Goal: Task Accomplishment & Management: Manage account settings

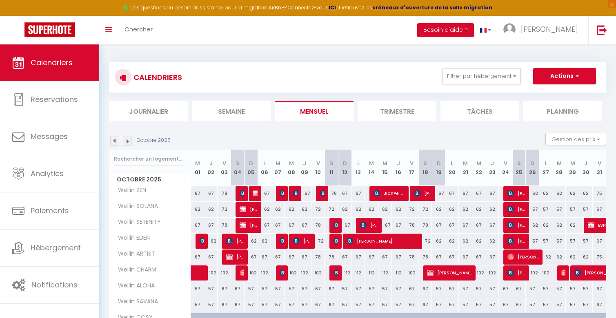
click at [118, 143] on img at bounding box center [114, 141] width 9 height 9
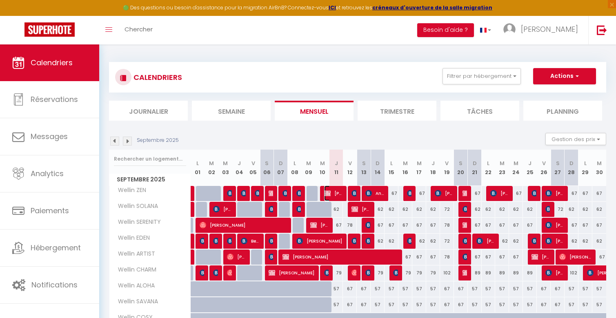
click at [330, 193] on img at bounding box center [327, 193] width 7 height 7
select select "OK"
select select "KO"
select select "0"
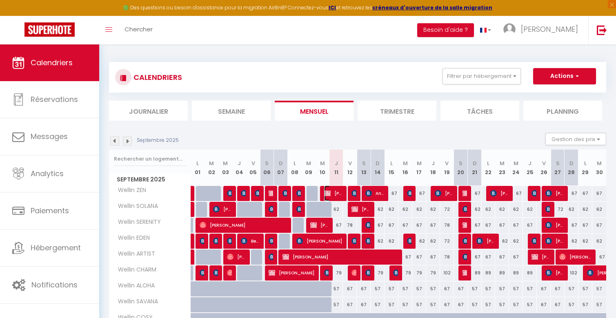
select select "1"
select select
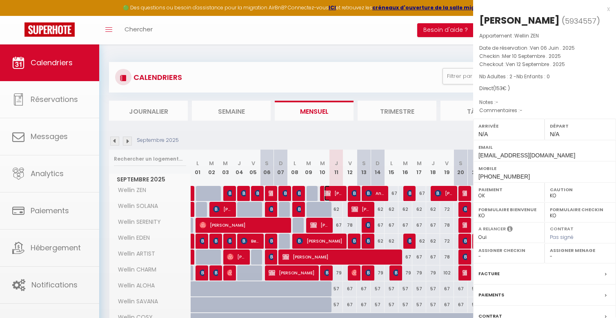
select select "42801"
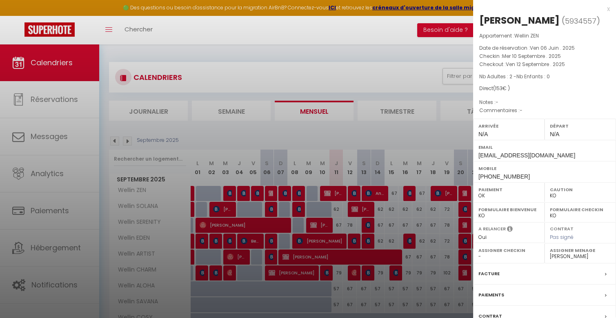
click at [330, 193] on div at bounding box center [308, 159] width 616 height 318
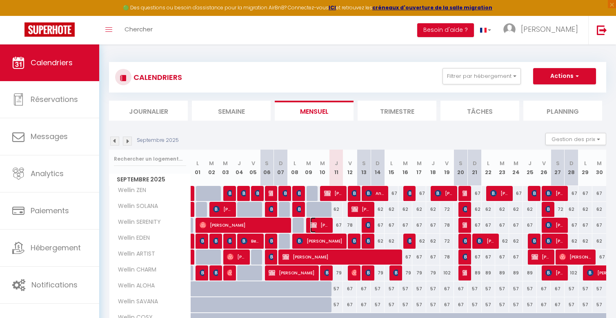
click at [325, 225] on span "[PERSON_NAME]" at bounding box center [319, 226] width 18 height 16
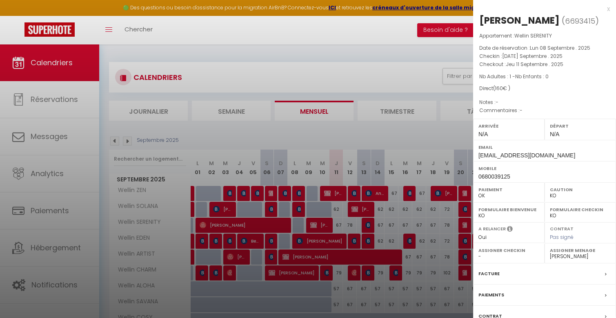
click at [325, 225] on div at bounding box center [308, 159] width 616 height 318
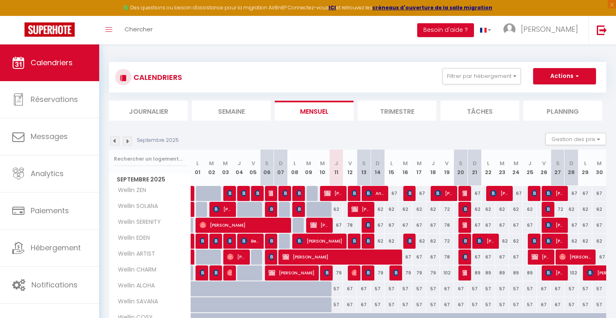
click at [330, 272] on div "79" at bounding box center [337, 273] width 14 height 15
type input "79"
type input "Jeu 11 Septembre 2025"
type input "Ven 12 Septembre 2025"
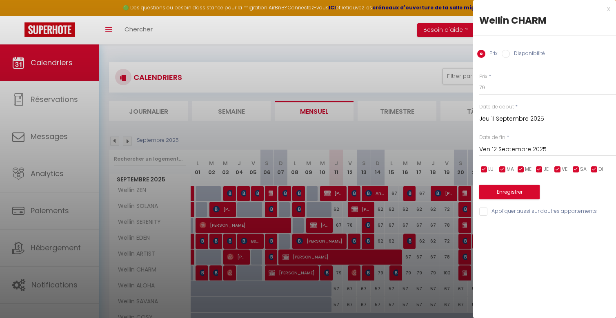
click at [329, 272] on div at bounding box center [308, 159] width 616 height 318
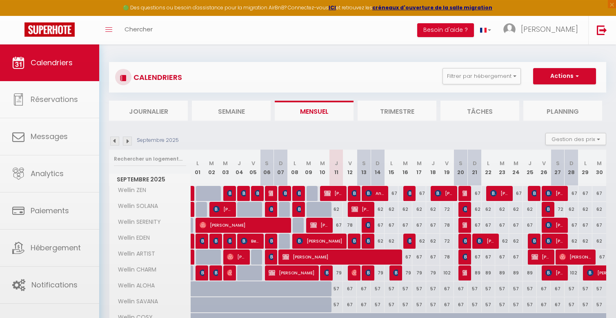
click at [329, 272] on body "🟢 Des questions ou besoin d'assistance pour la migration AirBnB? Connectez-vous…" at bounding box center [308, 212] width 616 height 335
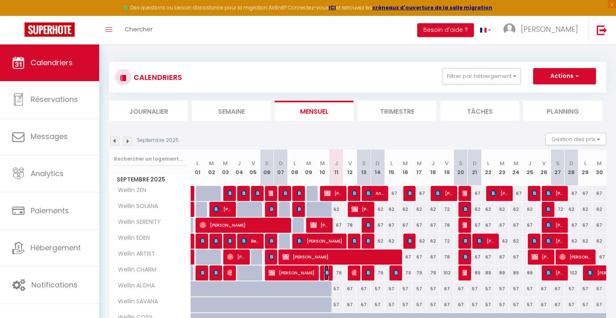
click at [327, 273] on img at bounding box center [327, 273] width 7 height 7
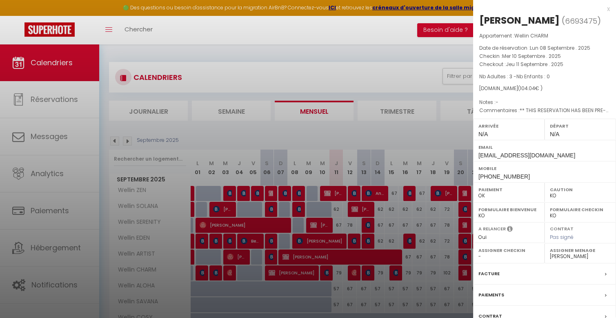
click at [327, 273] on div at bounding box center [308, 159] width 616 height 318
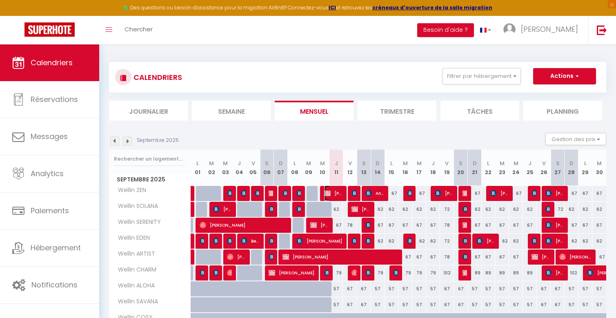
click at [334, 194] on span "[PERSON_NAME]" at bounding box center [333, 194] width 18 height 16
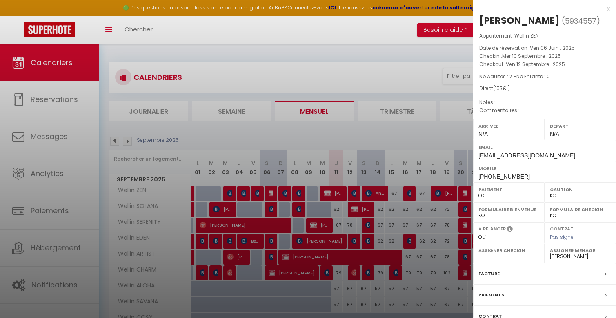
click at [334, 194] on div at bounding box center [308, 159] width 616 height 318
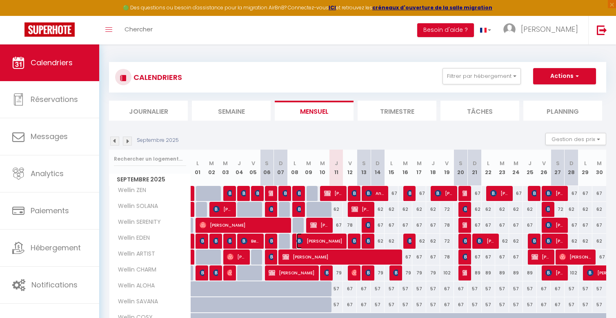
click at [340, 245] on span "[PERSON_NAME]" at bounding box center [319, 242] width 46 height 16
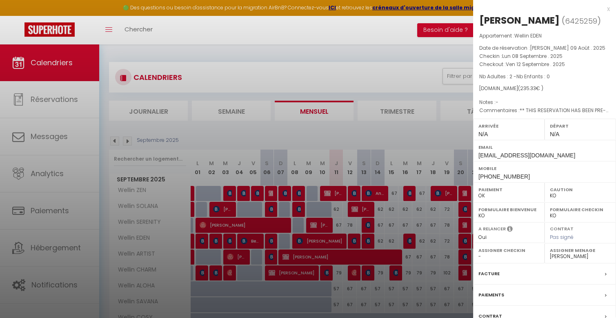
click at [340, 245] on div at bounding box center [308, 159] width 616 height 318
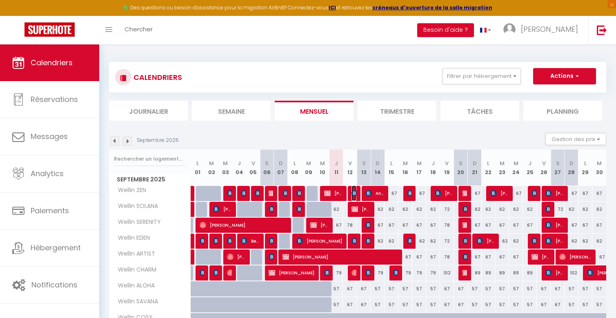
click at [352, 192] on img at bounding box center [355, 193] width 7 height 7
select select "47713"
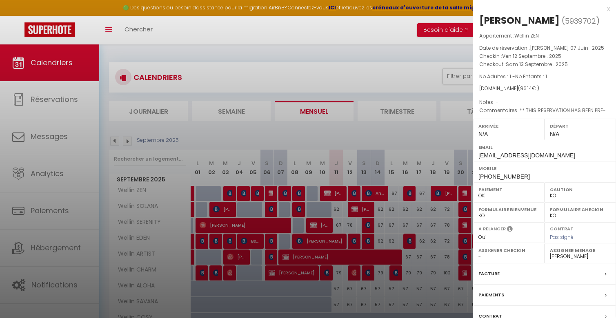
click at [352, 192] on div at bounding box center [308, 159] width 616 height 318
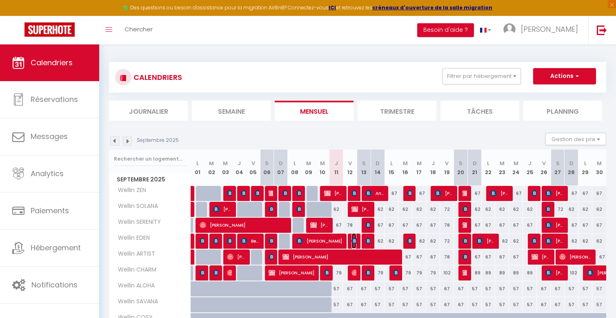
click at [354, 241] on img at bounding box center [355, 241] width 7 height 7
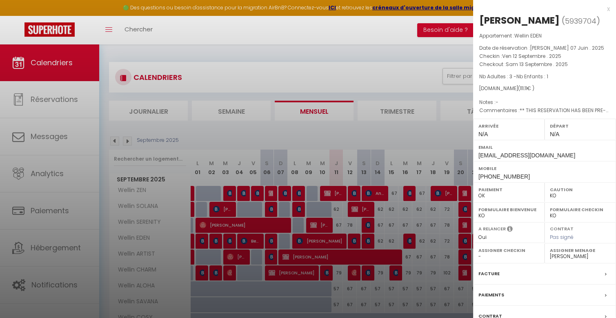
click at [354, 241] on div at bounding box center [308, 159] width 616 height 318
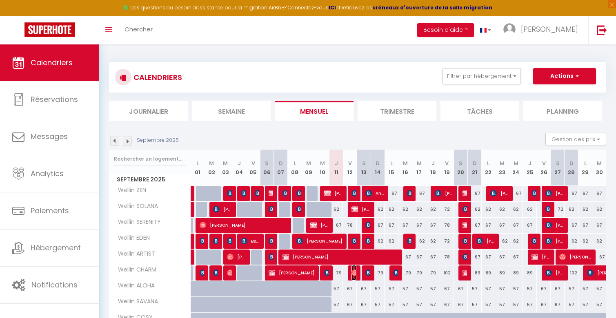
click at [354, 270] on img at bounding box center [355, 273] width 7 height 7
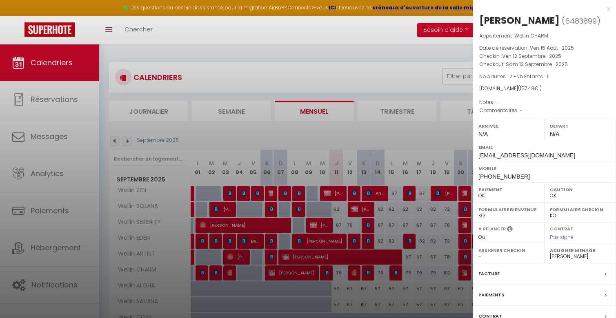
click at [354, 270] on div at bounding box center [308, 159] width 616 height 318
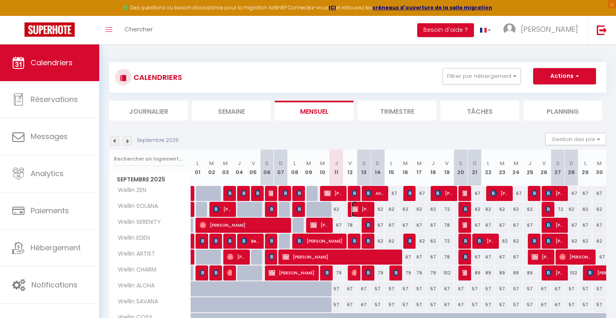
click at [362, 208] on span "[PERSON_NAME]" at bounding box center [361, 210] width 18 height 16
select select "KO"
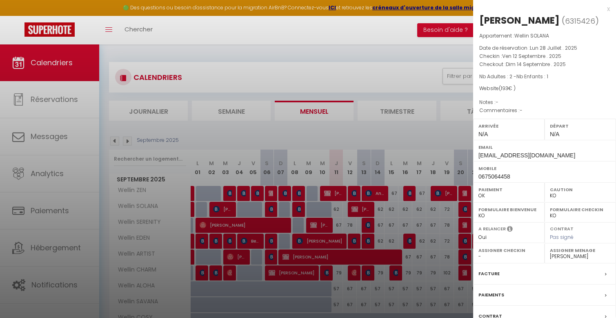
click at [362, 208] on div at bounding box center [308, 159] width 616 height 318
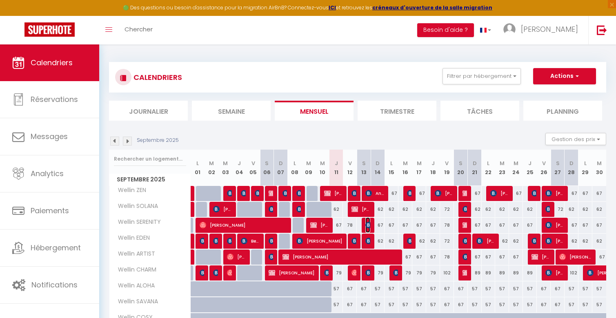
click at [369, 224] on img at bounding box center [368, 225] width 7 height 7
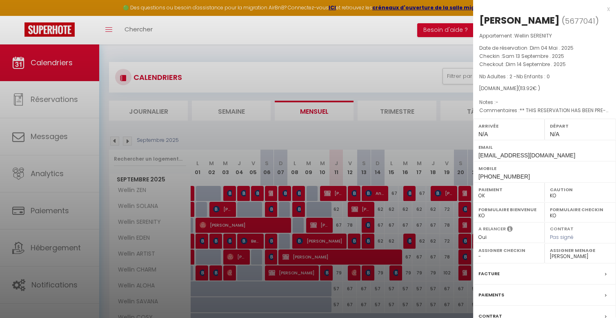
click at [369, 224] on div at bounding box center [308, 159] width 616 height 318
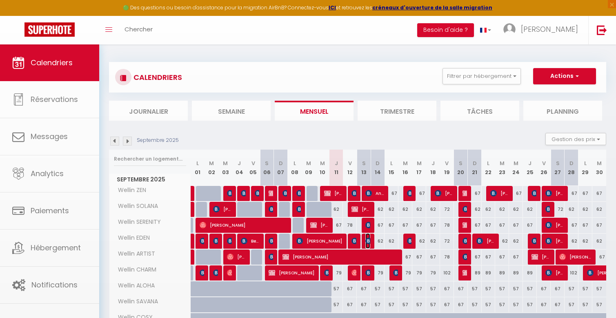
click at [369, 243] on img at bounding box center [368, 241] width 7 height 7
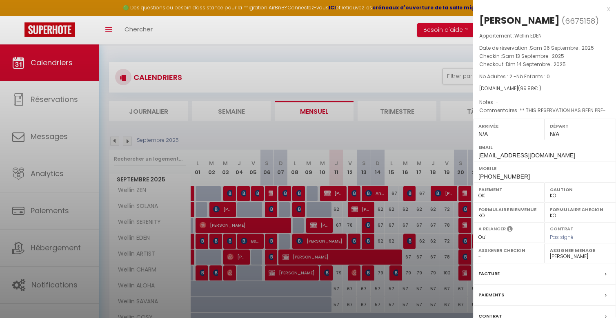
click at [369, 243] on div at bounding box center [308, 159] width 616 height 318
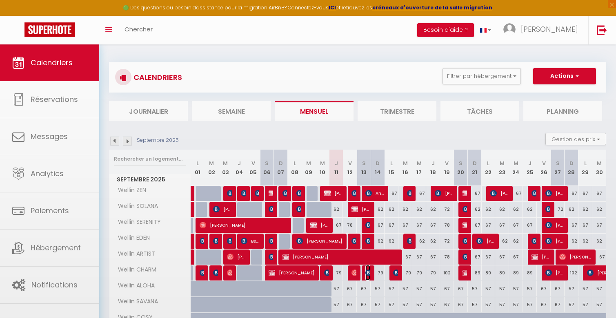
click at [370, 272] on td "102 [PERSON_NAME]" at bounding box center [364, 273] width 14 height 16
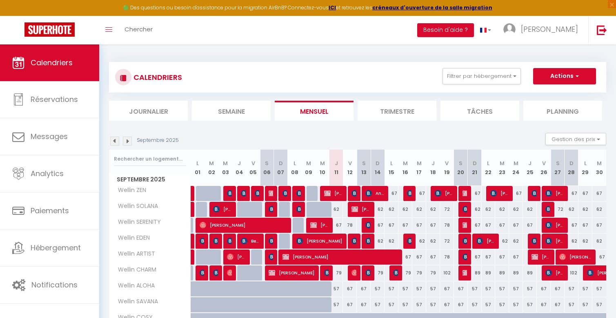
click at [370, 272] on div at bounding box center [369, 274] width 14 height 16
click at [370, 273] on div at bounding box center [369, 274] width 14 height 16
click at [370, 274] on img at bounding box center [368, 273] width 7 height 7
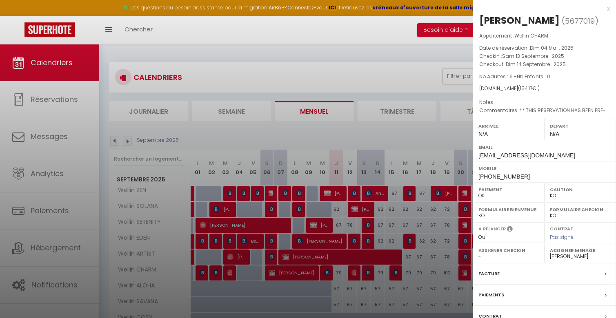
click at [370, 274] on div at bounding box center [308, 159] width 616 height 318
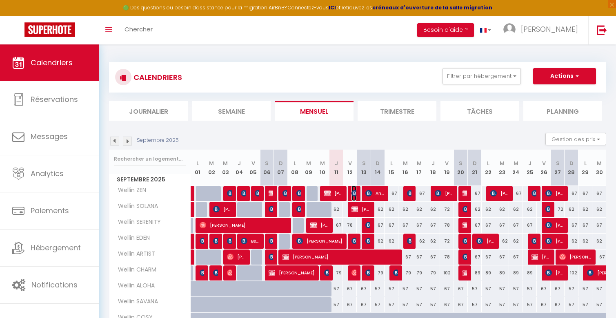
click at [354, 193] on img at bounding box center [355, 193] width 7 height 7
select select "47713"
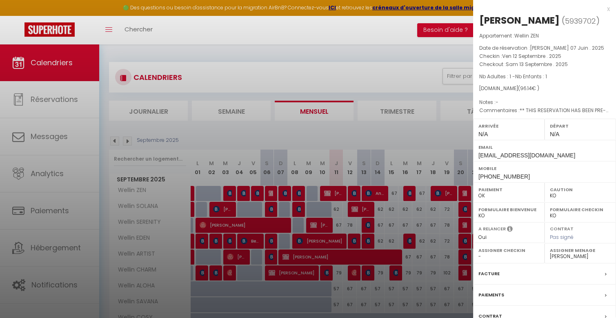
click at [354, 193] on div at bounding box center [308, 159] width 616 height 318
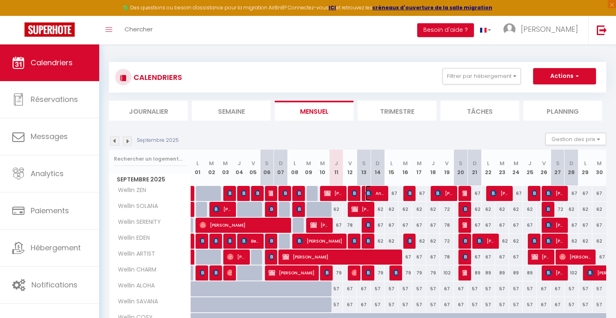
click at [381, 194] on span "Annemieke Mans" at bounding box center [374, 194] width 18 height 16
select select
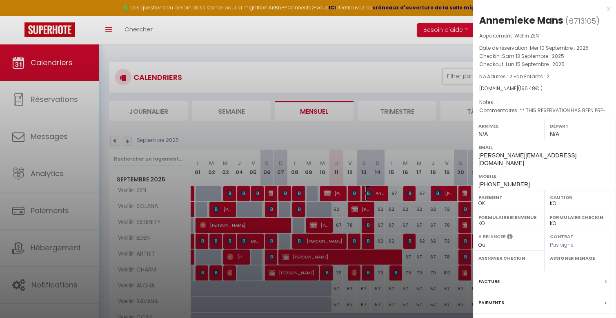
scroll to position [62, 0]
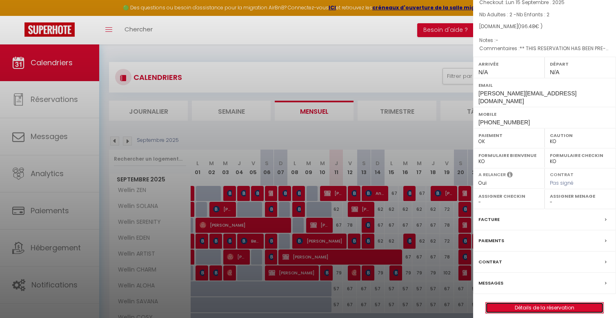
click at [515, 303] on link "Détails de la réservation" at bounding box center [545, 308] width 118 height 11
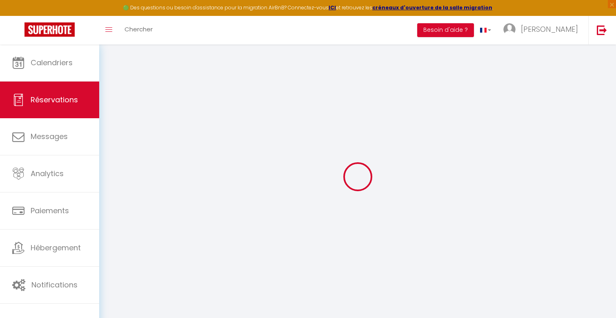
type input "Annemieke"
type input "Mans"
type input "[PERSON_NAME][EMAIL_ADDRESS][DOMAIN_NAME]"
type input "[PHONE_NUMBER]"
type input "."
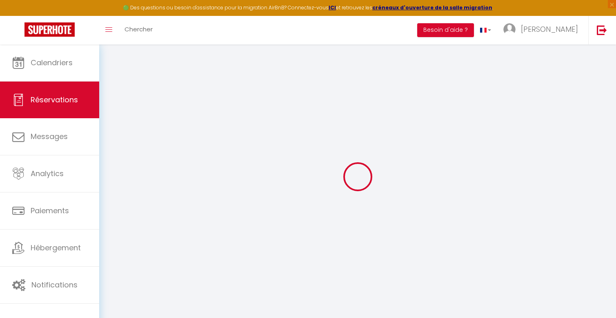
select select "NL"
type input "32.28"
type input "2.75"
select select "53917"
select select "1"
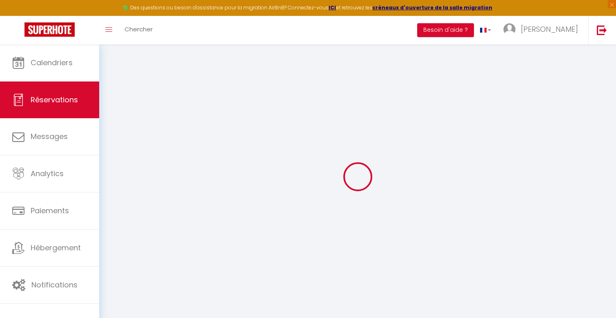
select select
type input "2"
select select "12"
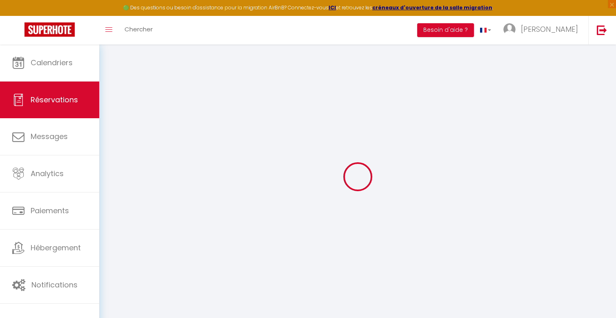
select select
type input "164.88"
checkbox input "false"
type input "0"
select select "2"
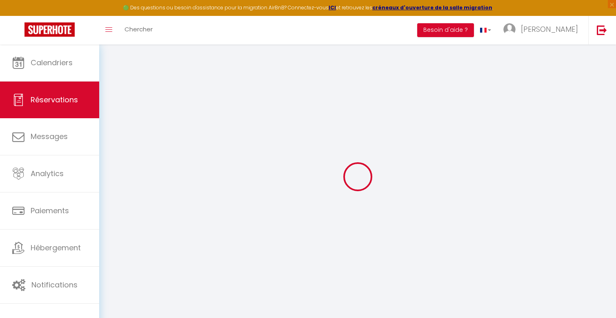
type input "0"
select select
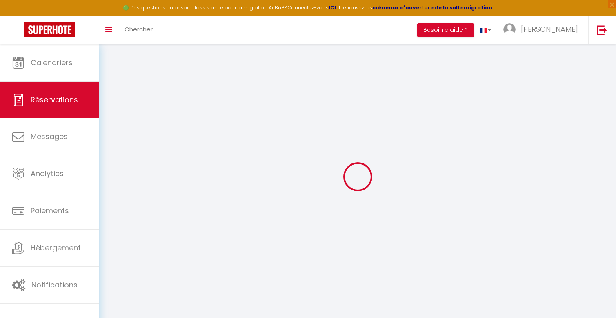
select select "14"
checkbox input "false"
select select
checkbox input "false"
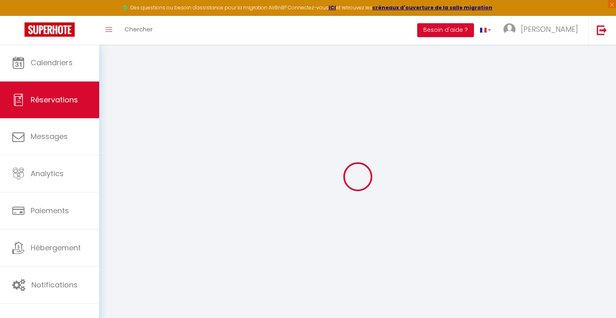
select select
checkbox input "false"
type voyageur1 "** THIS RESERVATION HAS BEEN PRE-PAID ** BOOKING NOTE : Payment charge is EUR 2…"
type input "25"
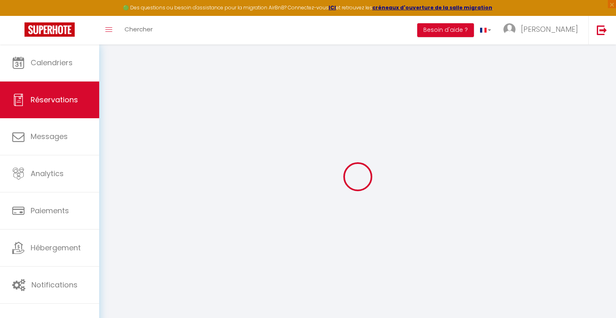
type input "6.6"
select select
checkbox input "false"
select select
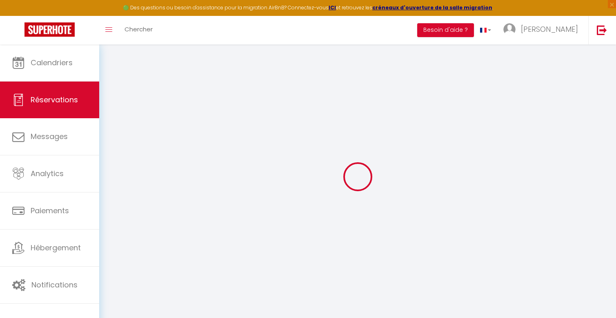
select select
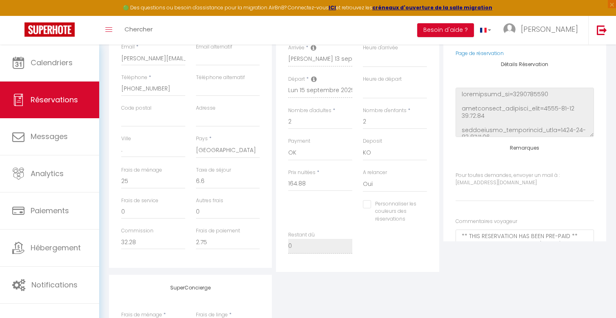
scroll to position [14, 0]
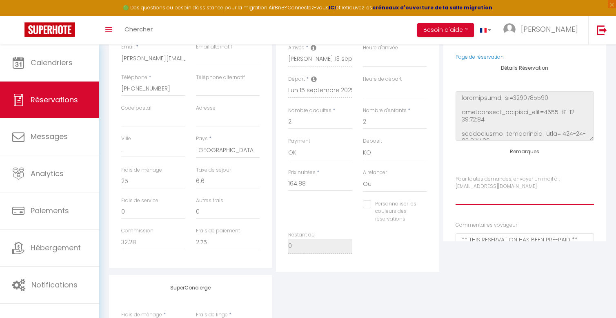
click at [509, 199] on input "Pour toutes demandes, envoyer un mail à : [EMAIL_ADDRESS][DOMAIN_NAME]" at bounding box center [525, 198] width 138 height 15
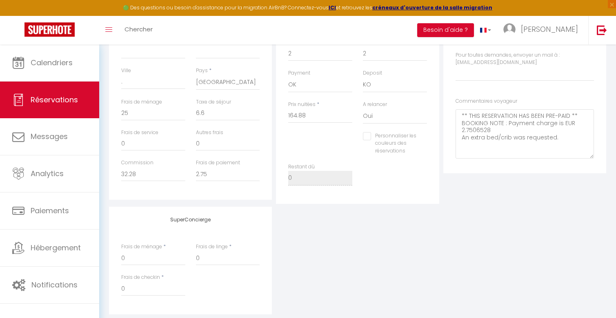
scroll to position [74, 0]
drag, startPoint x: 460, startPoint y: 115, endPoint x: 561, endPoint y: 149, distance: 106.9
click at [561, 149] on voyageur1 "** THIS RESERVATION HAS BEEN PRE-PAID ** BOOKING NOTE : Payment charge is EUR 2…" at bounding box center [525, 130] width 138 height 49
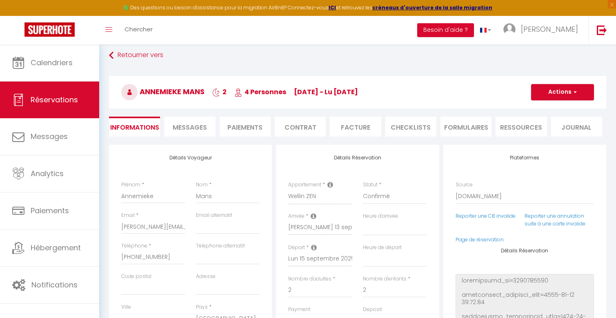
scroll to position [0, 0]
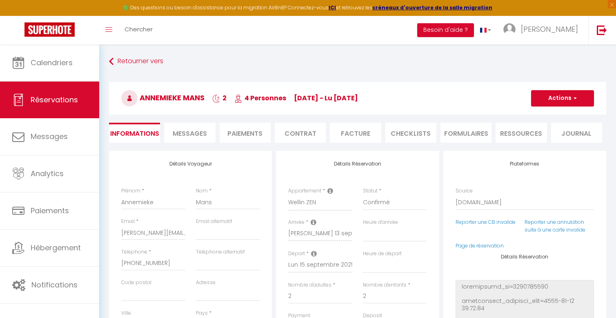
type voyageur1 "LIT Bébé"
click at [573, 102] on span "button" at bounding box center [574, 98] width 5 height 7
click at [554, 117] on link "Enregistrer" at bounding box center [554, 116] width 65 height 11
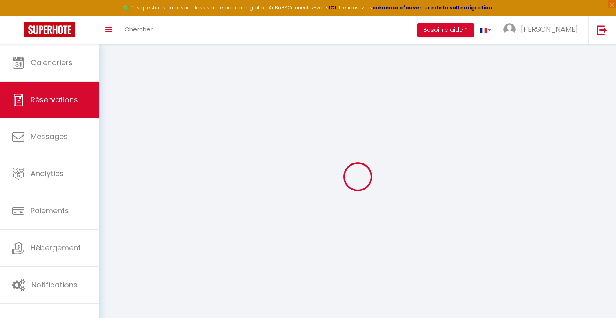
select select "not_cancelled"
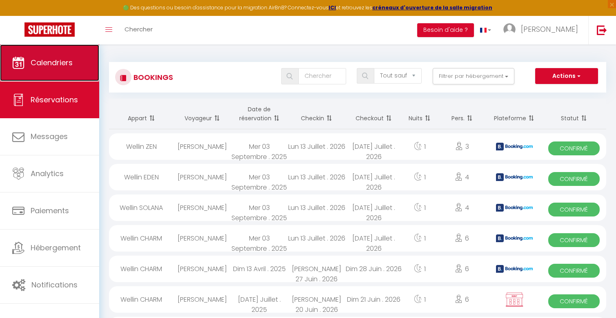
click at [68, 54] on link "Calendriers" at bounding box center [49, 63] width 99 height 37
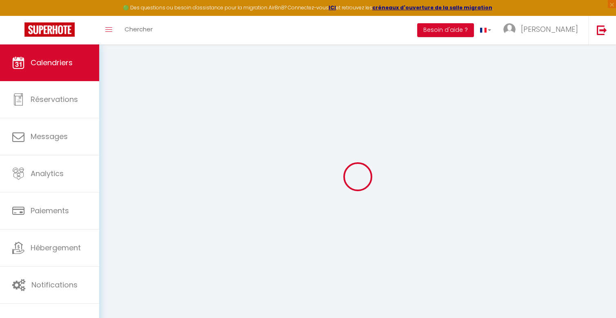
select select
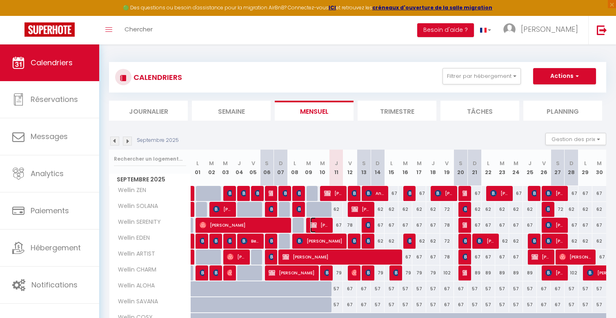
click at [324, 223] on span "[PERSON_NAME]" at bounding box center [319, 226] width 18 height 16
select select "OK"
select select "KO"
select select "0"
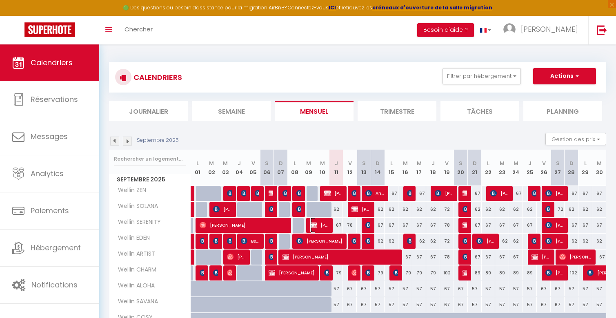
select select "1"
select select
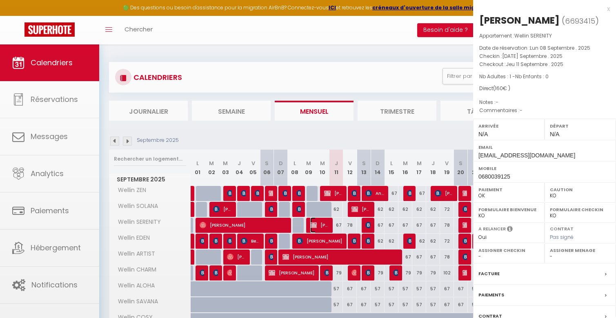
select select "42801"
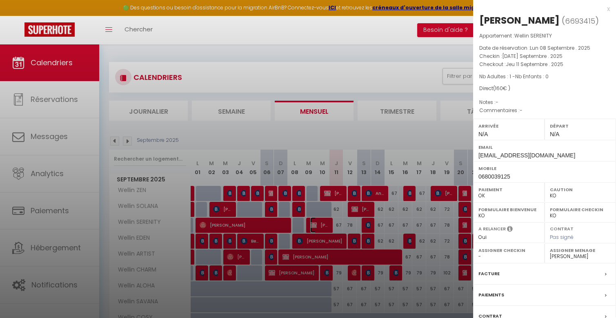
scroll to position [75, 0]
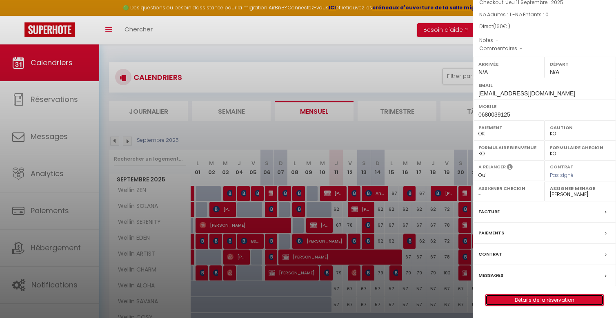
click at [518, 296] on link "Détails de la réservation" at bounding box center [545, 300] width 118 height 11
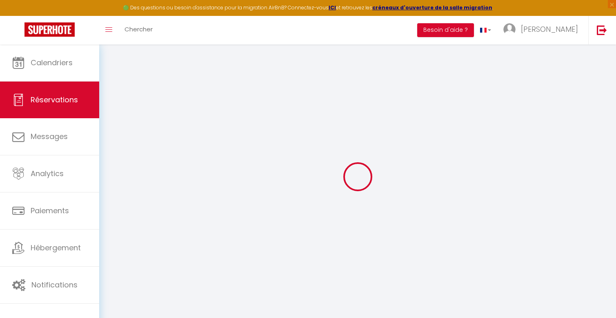
select select
checkbox input "false"
select select
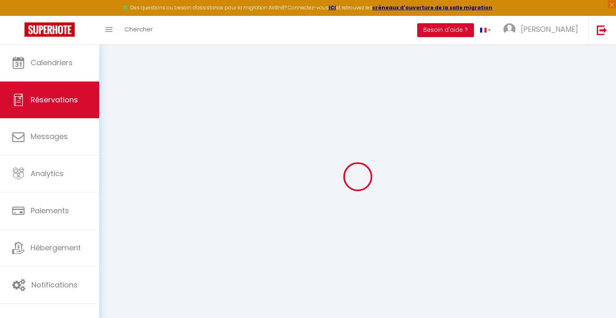
checkbox input "false"
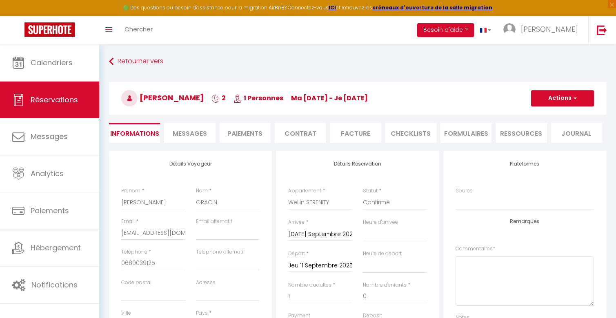
select select
checkbox input "false"
select select
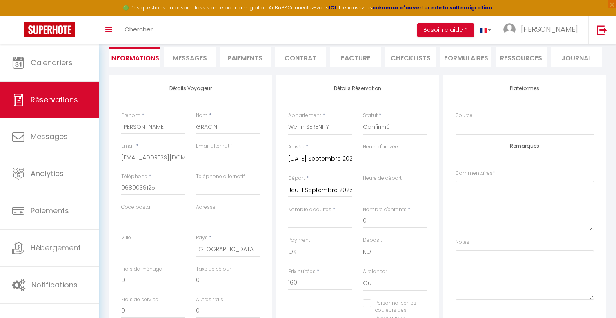
scroll to position [70, 0]
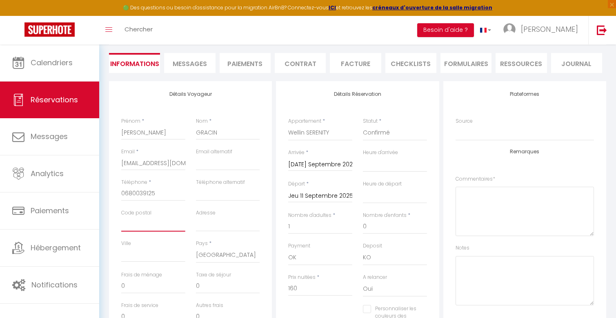
click at [157, 222] on input "Code postal" at bounding box center [153, 224] width 64 height 15
type input "6"
select select
checkbox input "false"
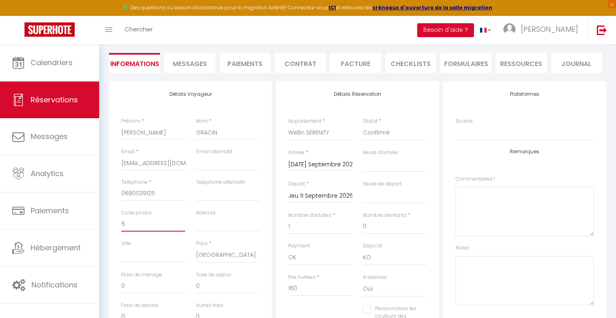
type input "69"
select select
checkbox input "false"
type input "693"
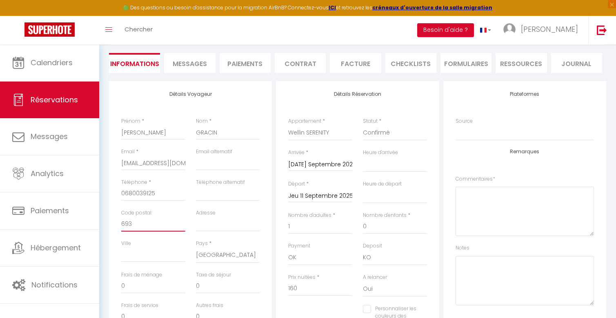
select select
checkbox input "false"
type input "6938"
select select
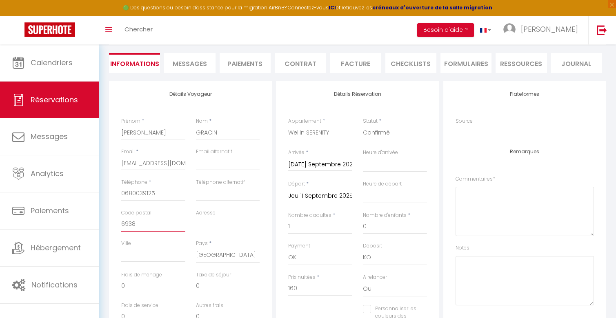
select select
checkbox input "false"
type input "693"
select select
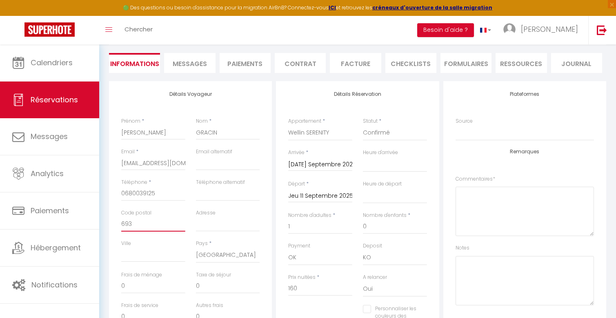
checkbox input "false"
type input "6939"
select select
checkbox input "false"
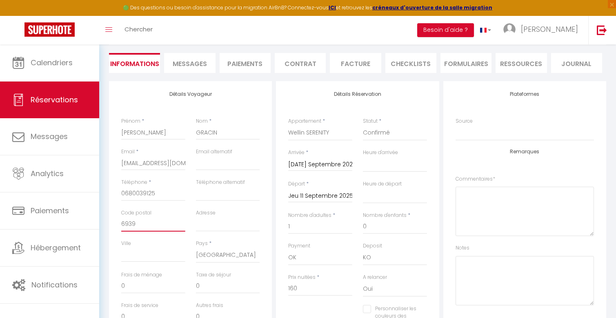
type input "69390"
select select
checkbox input "false"
type input "69390"
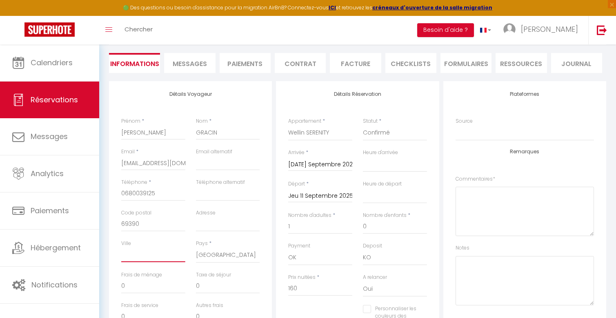
click at [157, 254] on input "Ville" at bounding box center [153, 255] width 64 height 15
type input "M"
select select
checkbox input "false"
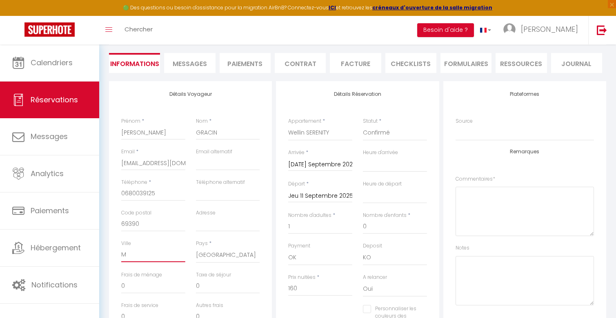
type input "MI"
select select
checkbox input "false"
type input "MIL"
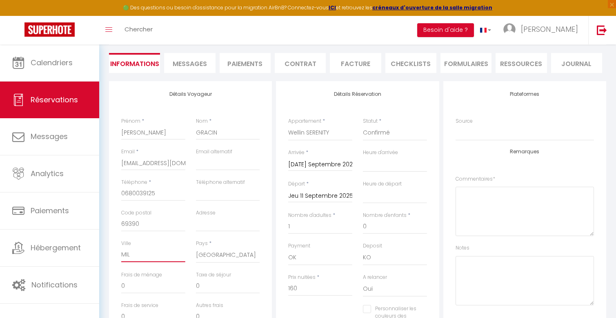
select select
checkbox input "false"
type input "MILL"
select select
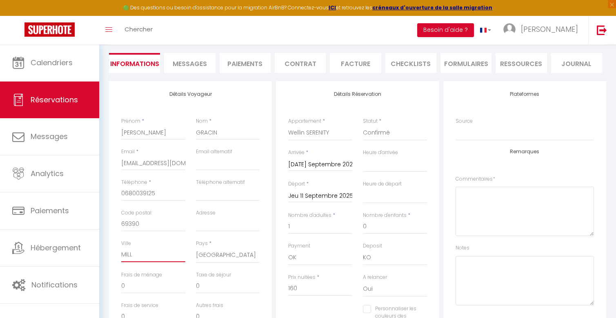
select select
checkbox input "false"
type input "MILLE"
select select
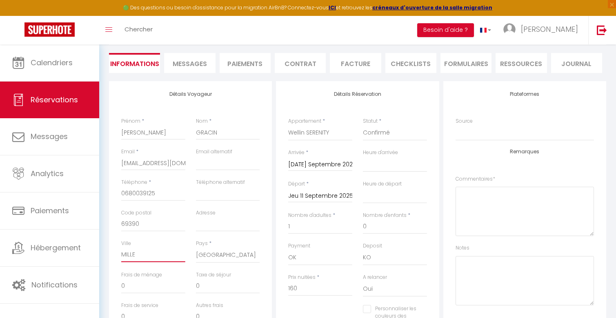
checkbox input "false"
type input "[PERSON_NAME]"
select select
checkbox input "false"
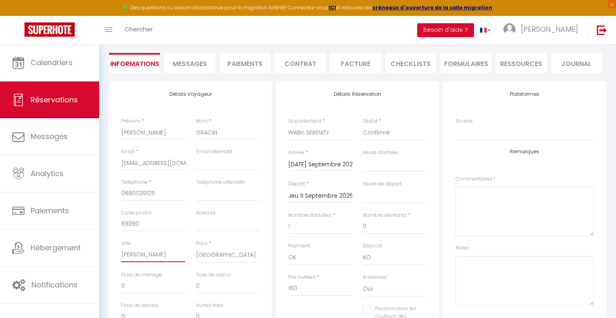
type input "MILLERY"
select select
checkbox input "false"
type input "MILLERY"
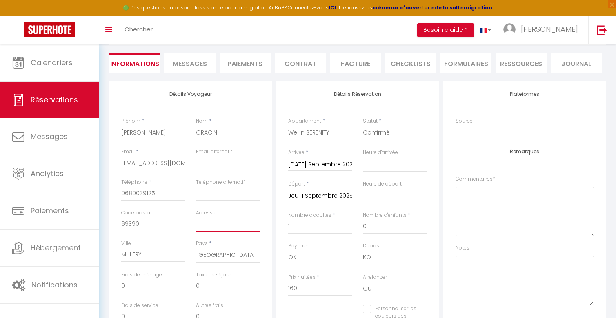
click at [211, 223] on input "Adresse" at bounding box center [228, 224] width 64 height 15
type input "7"
select select
checkbox input "false"
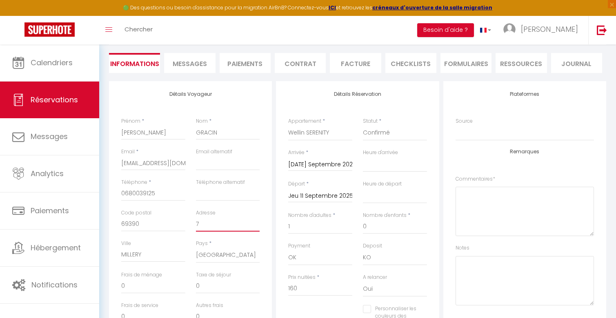
type input "7"
select select
checkbox input "false"
type input "7 c"
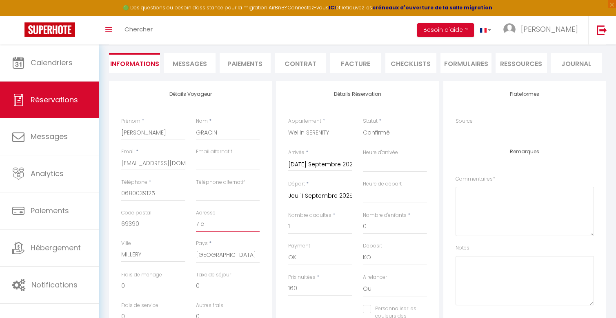
select select
checkbox input "false"
type input "7 cô"
select select
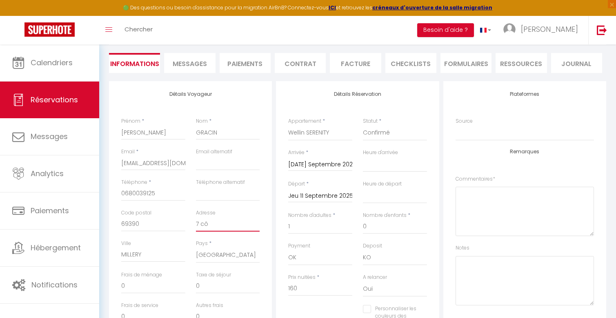
select select
checkbox input "false"
type input "7 côt"
select select
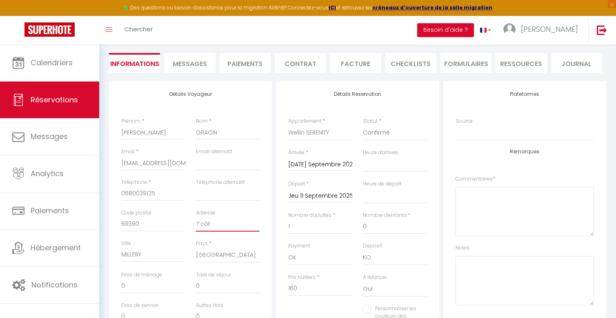
checkbox input "false"
type input "7 côte"
select select
checkbox input "false"
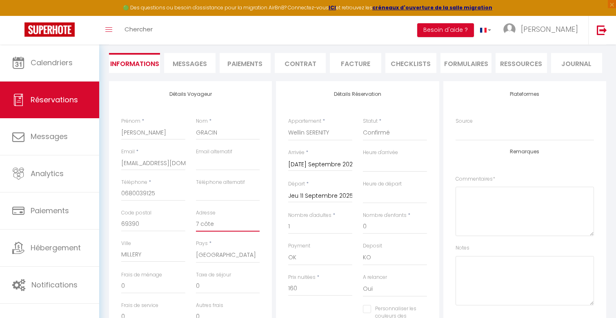
type input "7 côte"
select select
checkbox input "false"
type input "7 côte d"
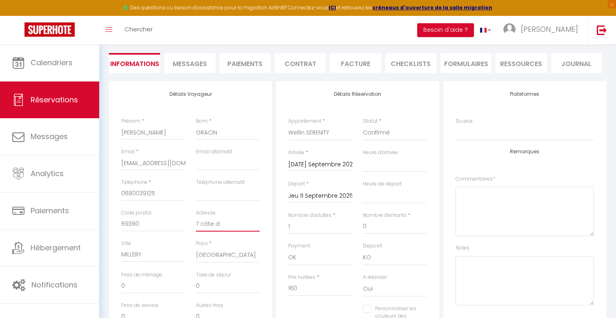
select select
checkbox input "false"
type input "7 côte de"
select select
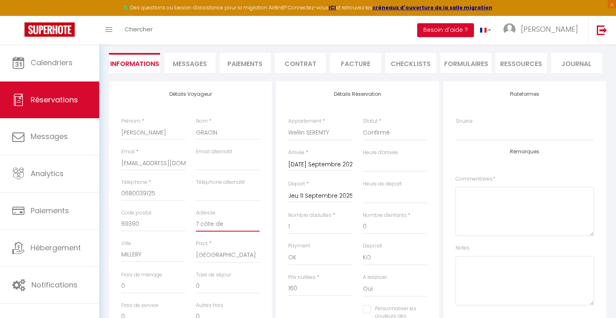
select select
checkbox input "false"
type input "7 côte de"
select select
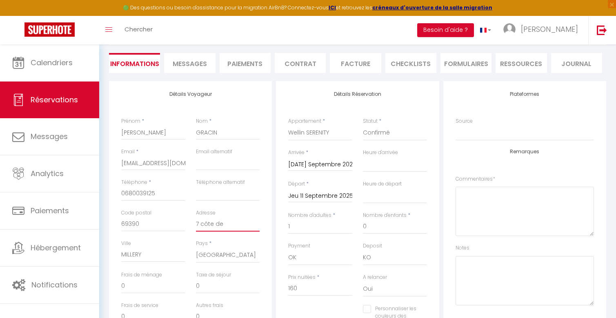
checkbox input "false"
type input "7 côte de l"
select select
checkbox input "false"
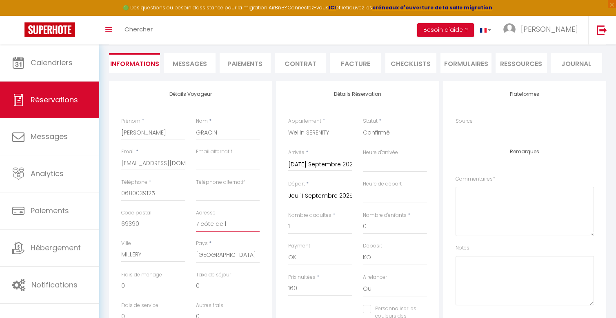
type input "7 côte de la"
select select
checkbox input "false"
type input "7 côte de la"
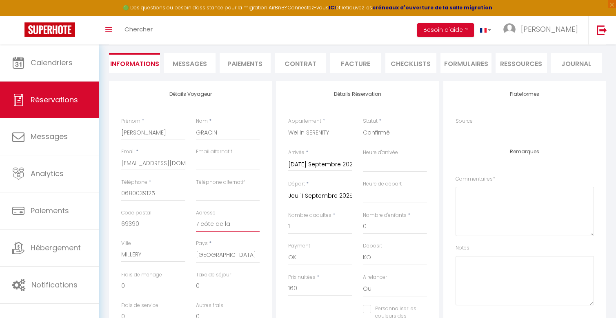
select select
checkbox input "false"
type input "7 côte de la"
select select
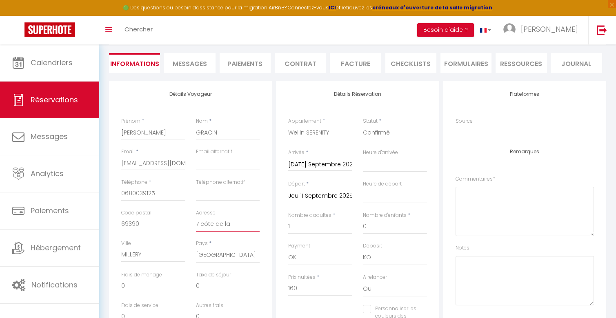
select select
checkbox input "false"
type input "7 côte de l"
select select
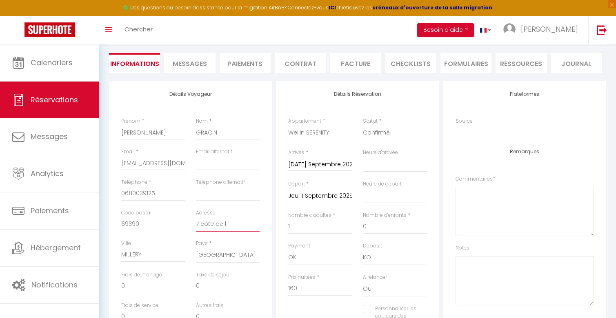
checkbox input "false"
type input "7 côte de"
select select
click at [199, 225] on input "7 Côte de la Tour" at bounding box center [228, 224] width 64 height 15
click at [225, 137] on input "GRACIN" at bounding box center [228, 132] width 64 height 15
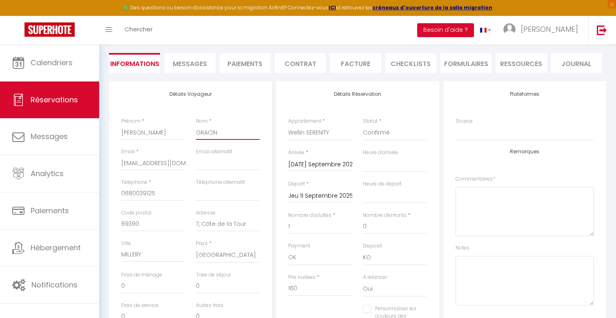
click at [217, 138] on input "GRACIN" at bounding box center [228, 132] width 64 height 15
click at [169, 135] on input "[PERSON_NAME]" at bounding box center [153, 132] width 64 height 15
click at [202, 127] on input "GRACIN" at bounding box center [228, 132] width 64 height 15
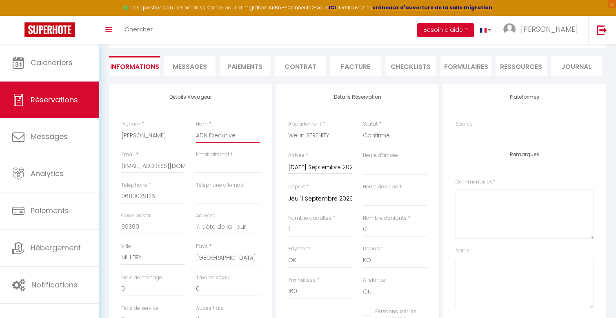
scroll to position [0, 0]
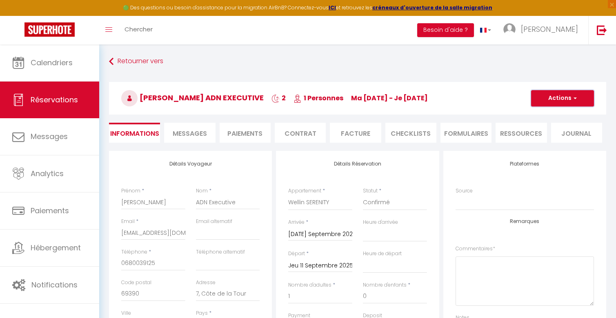
click at [557, 97] on button "Actions" at bounding box center [562, 98] width 63 height 16
click at [541, 114] on link "Enregistrer" at bounding box center [554, 116] width 65 height 11
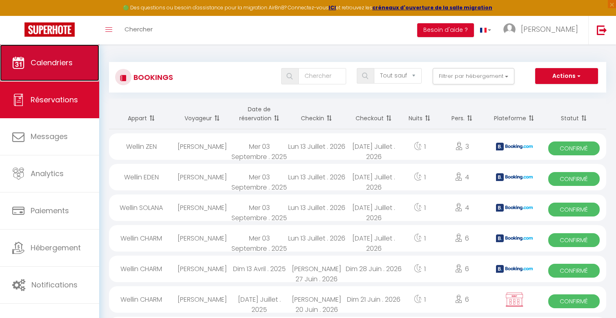
click at [69, 69] on link "Calendriers" at bounding box center [49, 63] width 99 height 37
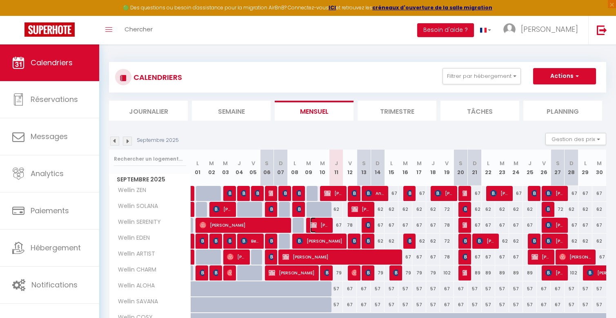
click at [313, 225] on img at bounding box center [313, 225] width 7 height 7
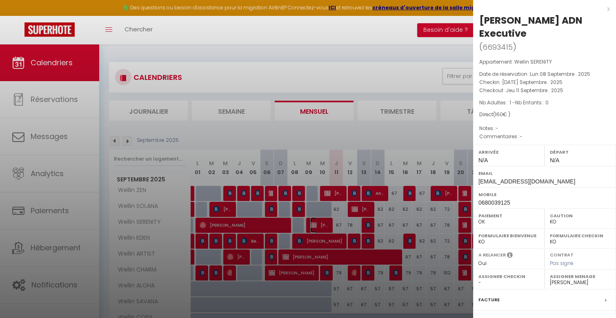
scroll to position [88, 0]
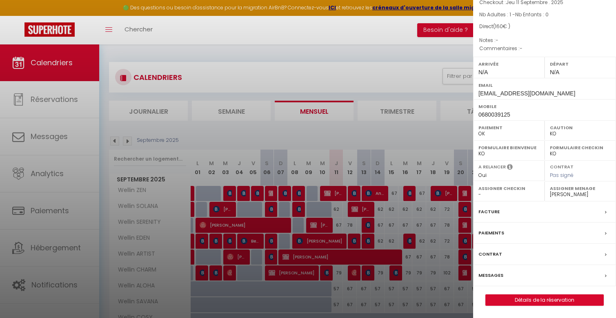
click at [495, 212] on label "Facture" at bounding box center [489, 212] width 21 height 9
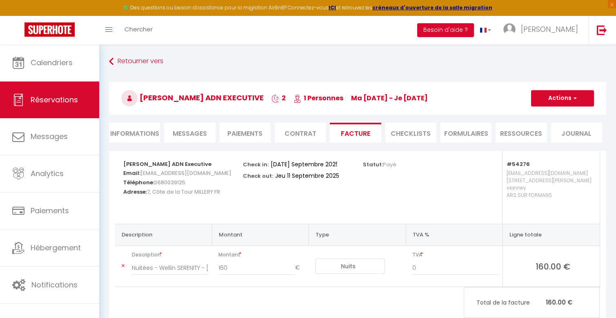
click at [126, 131] on li "Informations" at bounding box center [134, 133] width 51 height 20
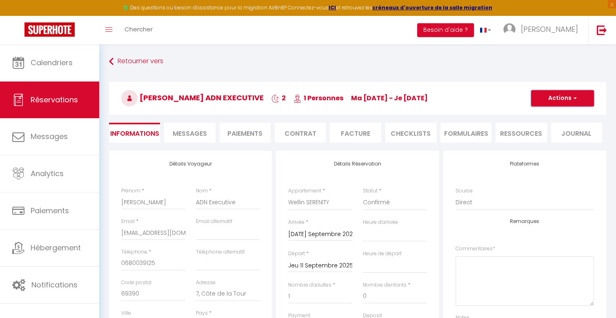
click at [563, 104] on button "Actions" at bounding box center [562, 98] width 63 height 16
click at [360, 134] on li "Facture" at bounding box center [355, 133] width 51 height 20
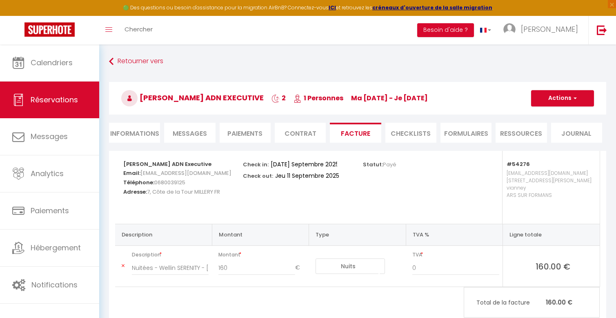
scroll to position [45, 0]
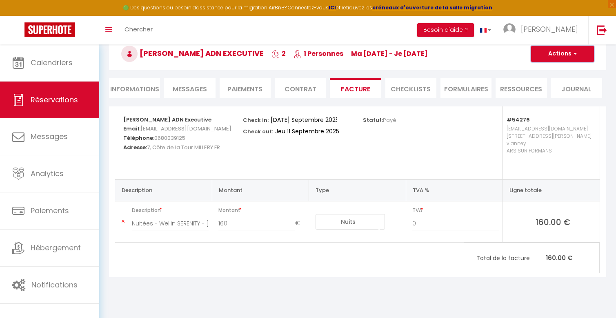
click at [555, 58] on button "Actions" at bounding box center [562, 54] width 63 height 16
click at [141, 85] on li "Informations" at bounding box center [134, 88] width 51 height 20
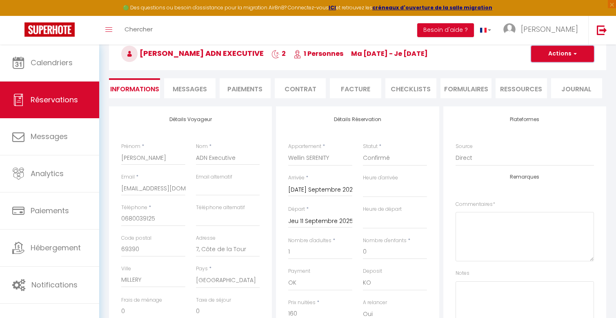
click at [549, 57] on button "Actions" at bounding box center [562, 54] width 63 height 16
click at [365, 85] on li "Facture" at bounding box center [355, 88] width 51 height 20
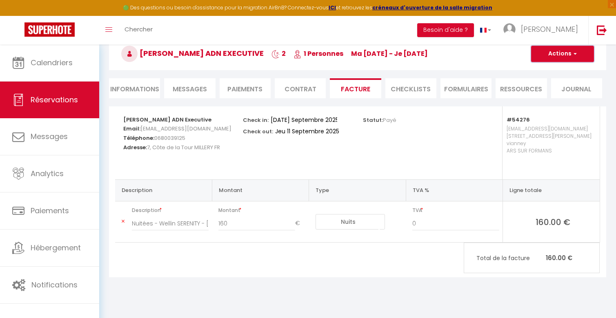
click at [568, 53] on button "Actions" at bounding box center [562, 54] width 63 height 16
click at [553, 89] on link "Envoyer la facture" at bounding box center [556, 93] width 69 height 11
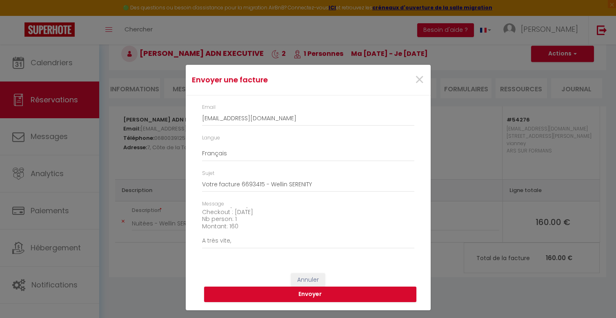
scroll to position [93, 0]
click at [419, 81] on span "×" at bounding box center [419, 80] width 10 height 24
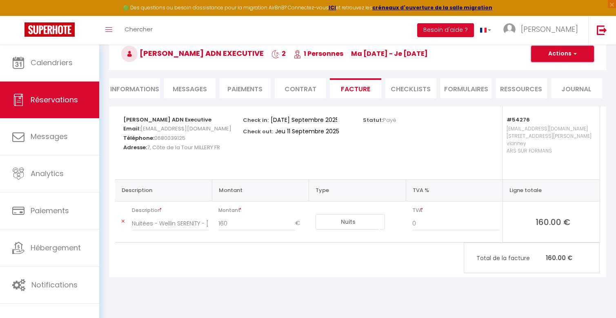
click at [566, 57] on button "Actions" at bounding box center [562, 54] width 63 height 16
click at [545, 85] on link "Aperçu et éditer" at bounding box center [556, 82] width 69 height 11
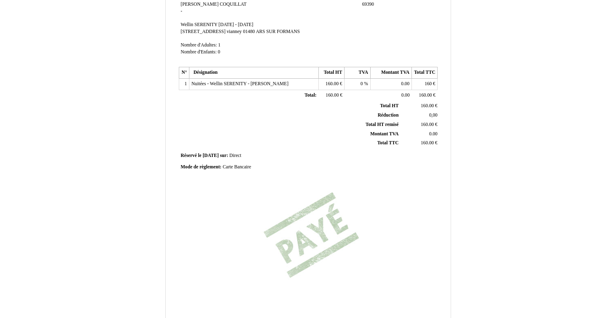
scroll to position [174, 0]
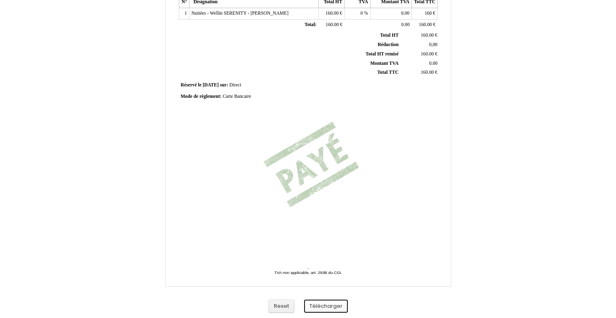
click at [311, 303] on button "Télécharger" at bounding box center [326, 306] width 44 height 13
